Goal: Navigation & Orientation: Find specific page/section

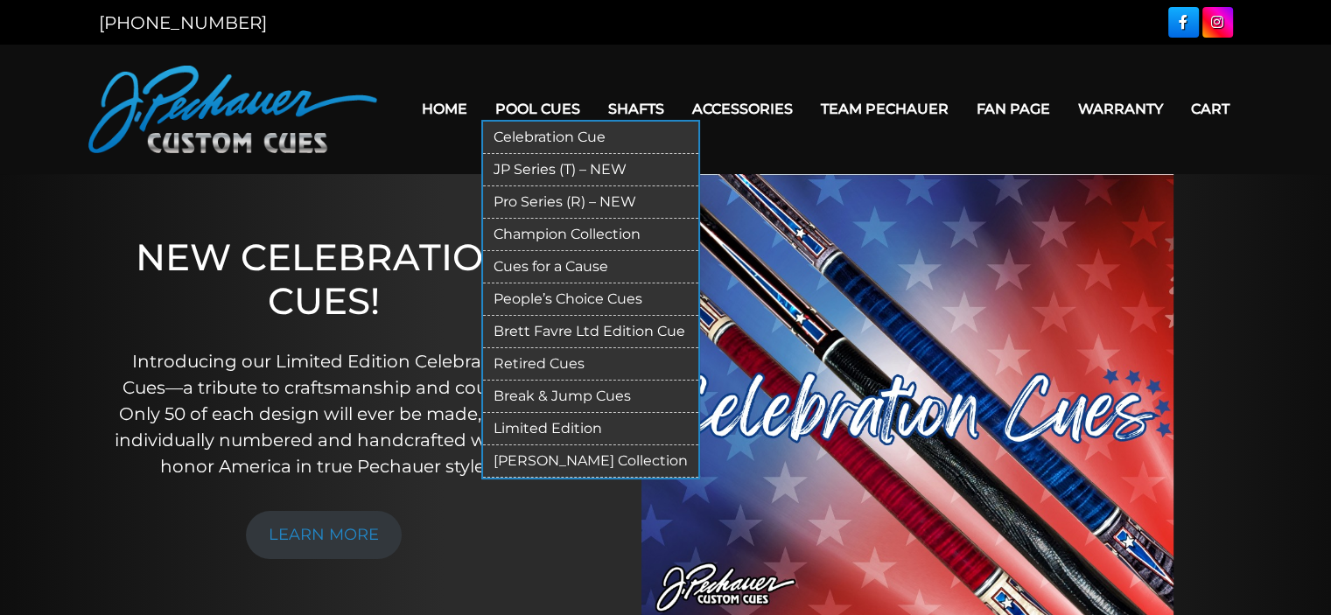
click at [544, 132] on link "Celebration Cue" at bounding box center [590, 138] width 215 height 32
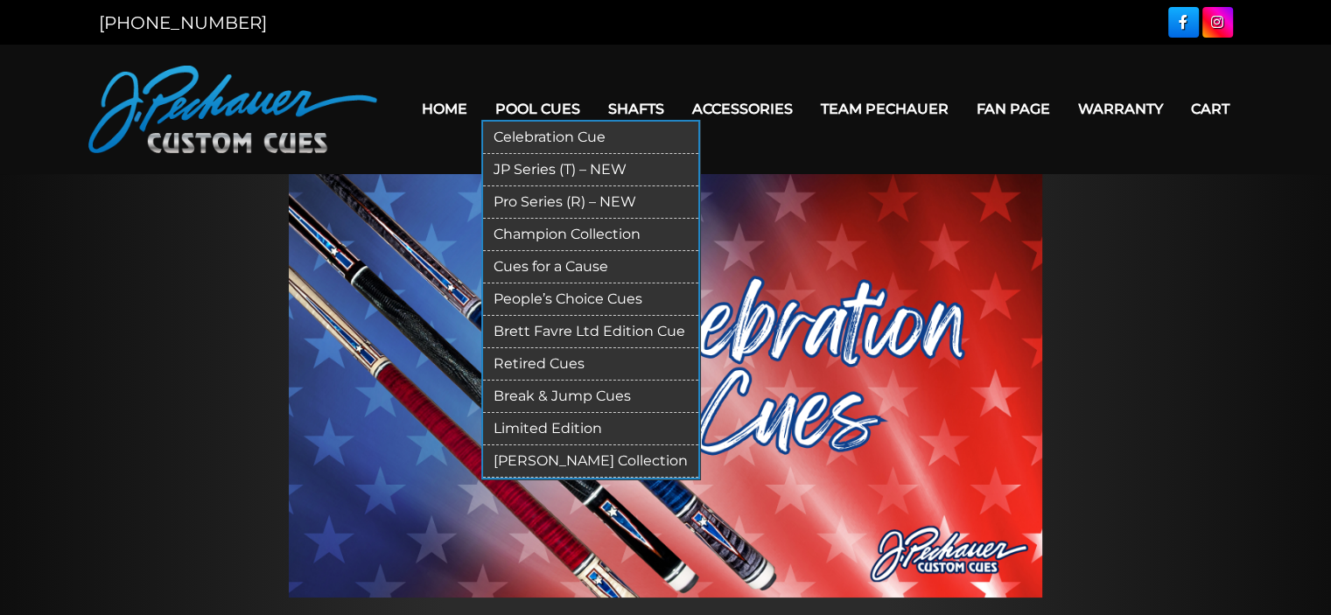
click at [557, 269] on link "Cues for a Cause" at bounding box center [590, 267] width 215 height 32
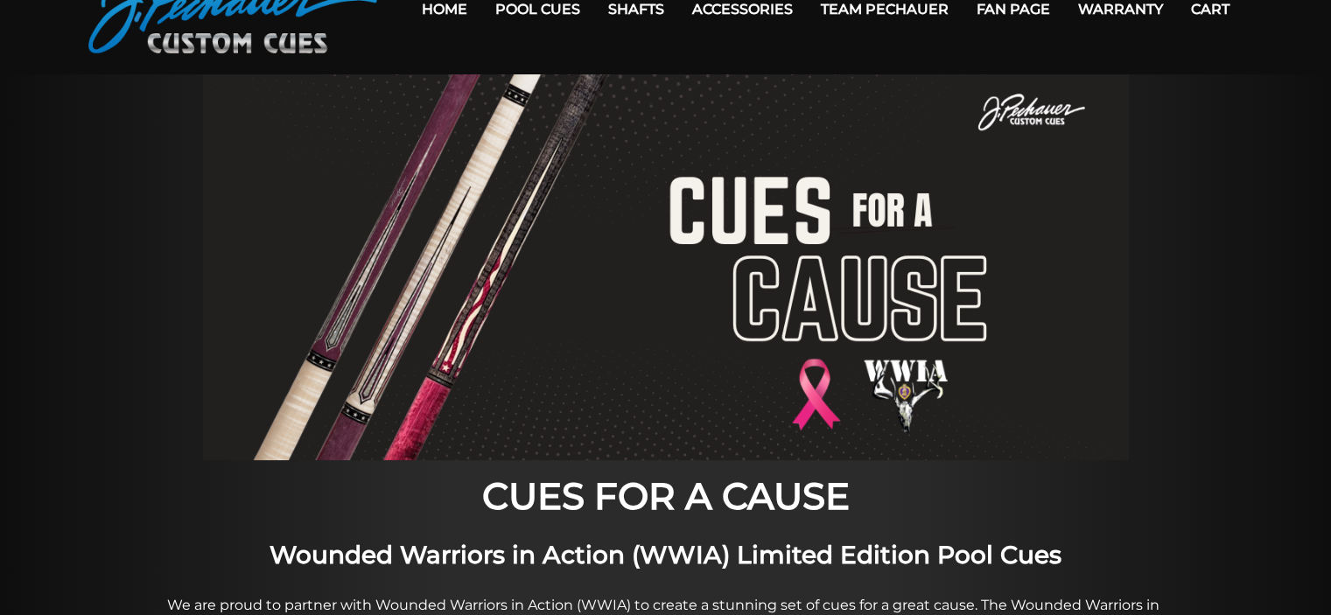
scroll to position [101, 0]
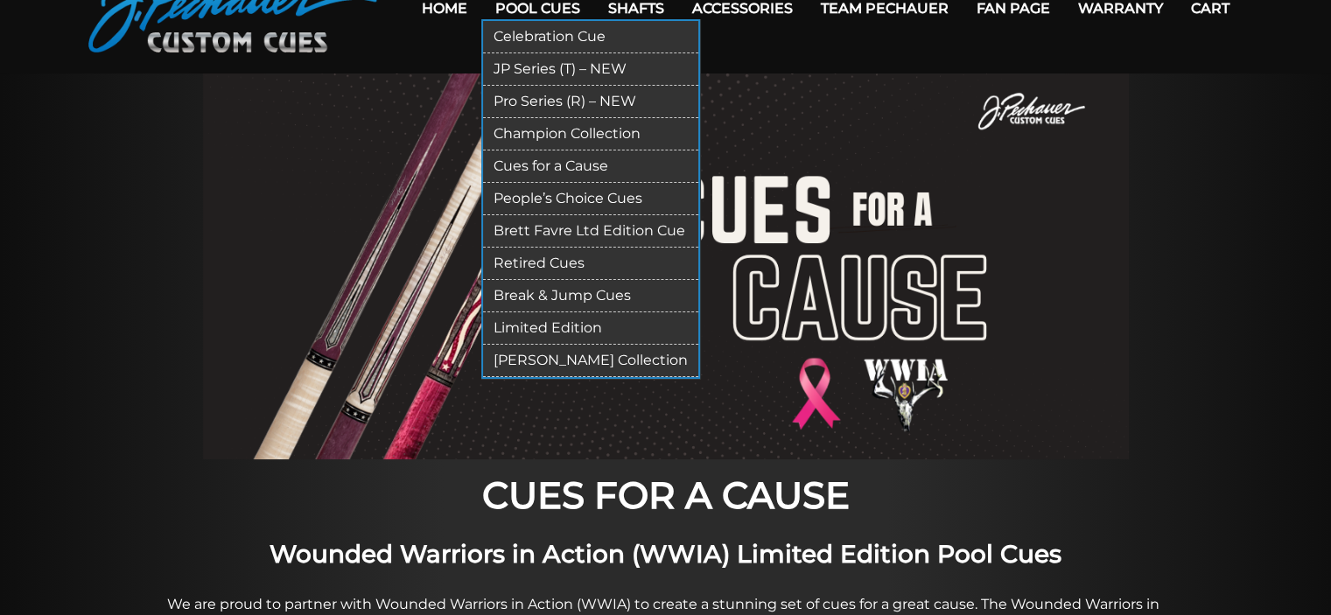
click at [546, 325] on link "Limited Edition" at bounding box center [590, 328] width 215 height 32
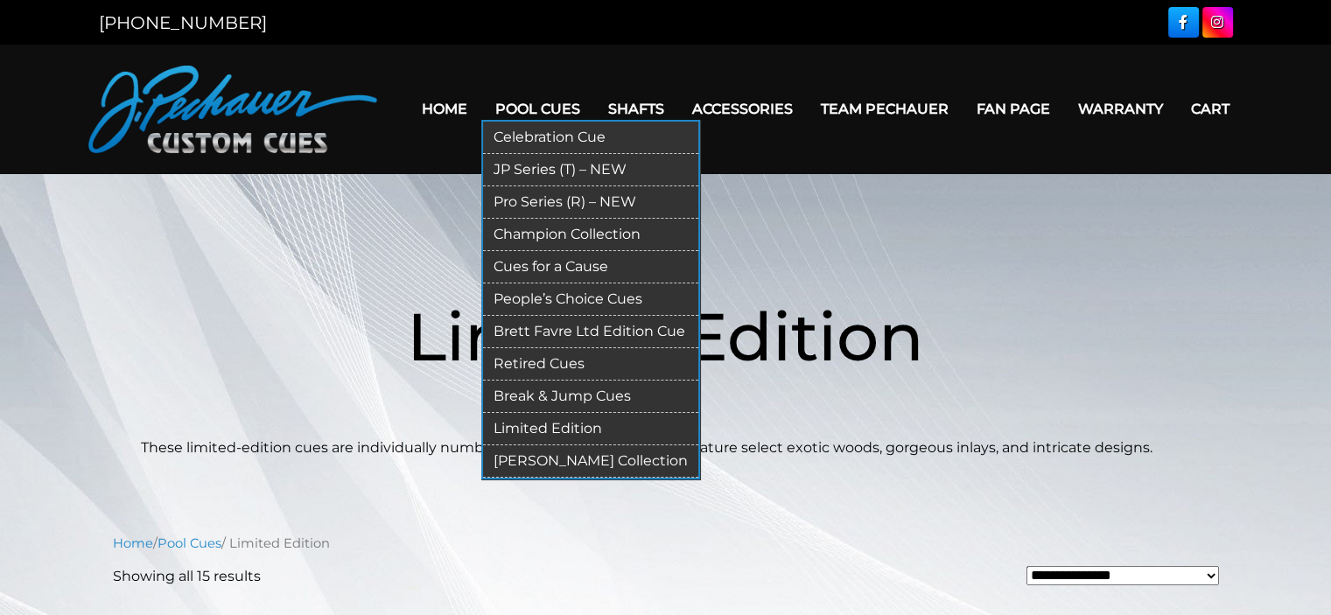
click at [534, 364] on link "Retired Cues" at bounding box center [590, 364] width 215 height 32
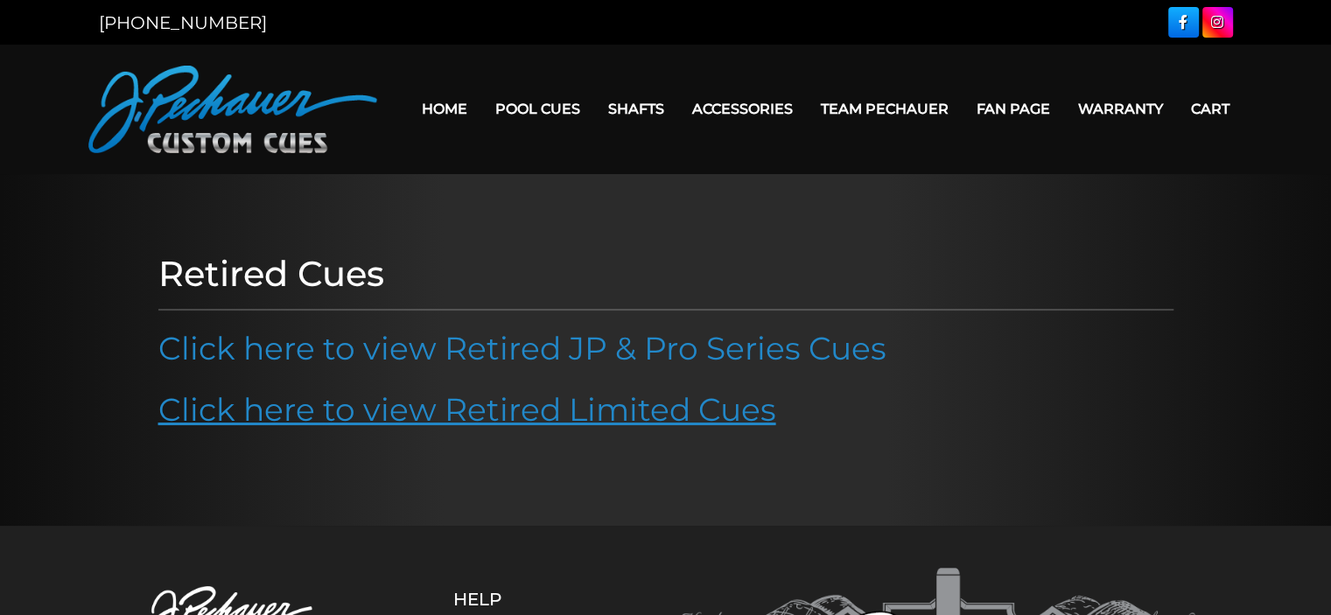
click at [536, 413] on link "Click here to view Retired Limited Cues" at bounding box center [467, 409] width 618 height 39
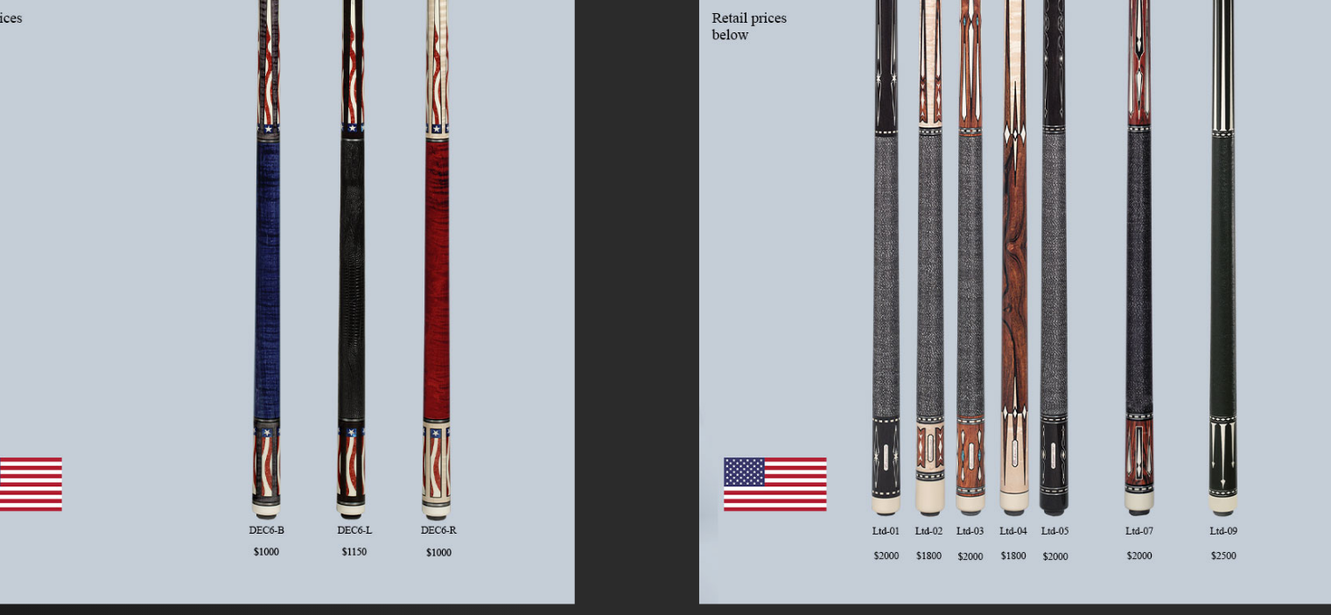
scroll to position [172, 0]
